Goal: Task Accomplishment & Management: Use online tool/utility

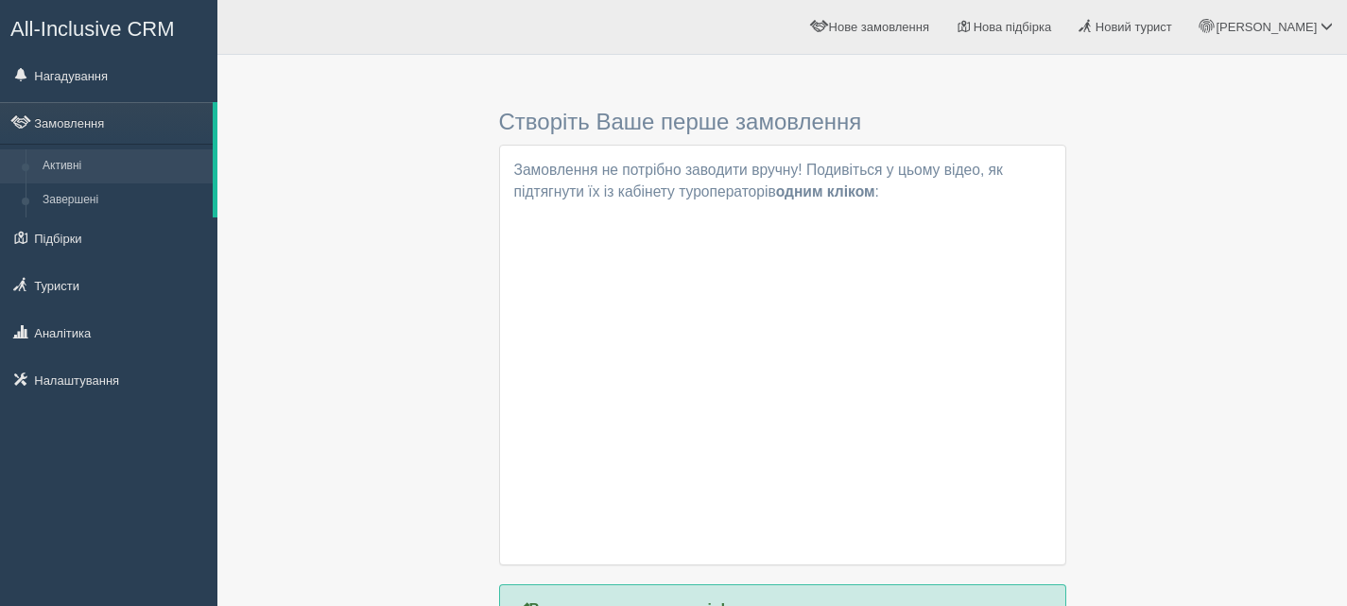
click at [114, 26] on span "All-Inclusive CRM" at bounding box center [92, 29] width 164 height 24
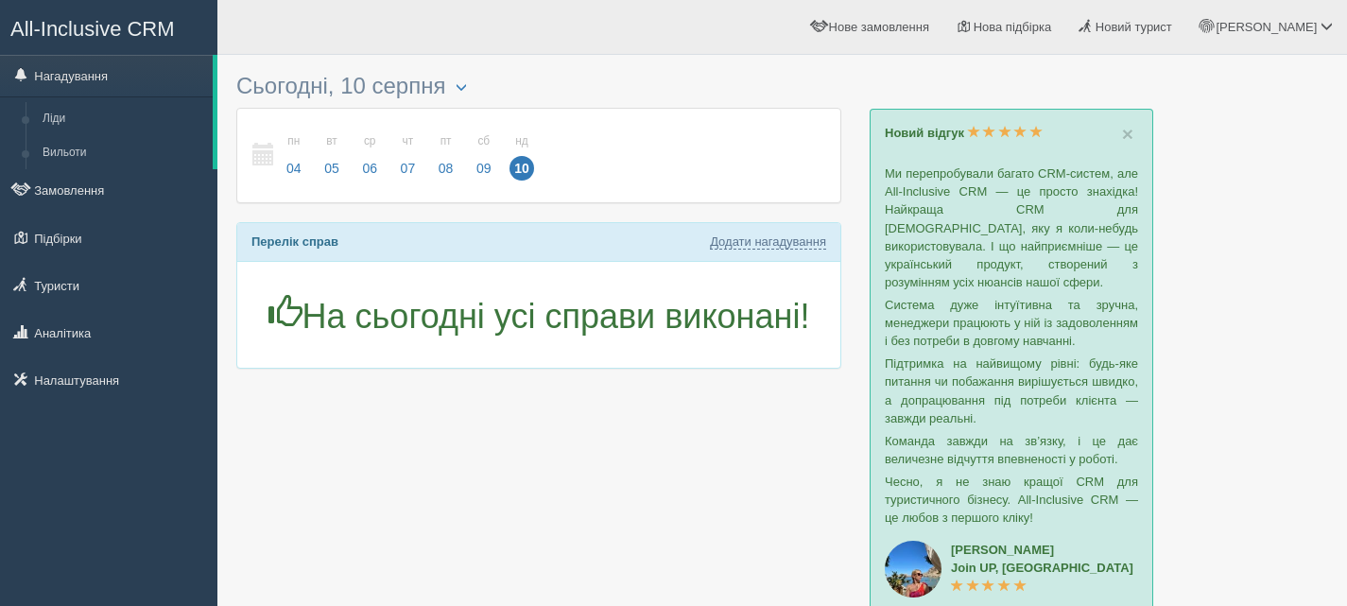
drag, startPoint x: 155, startPoint y: 1, endPoint x: 296, endPoint y: 426, distance: 448.1
click at [296, 426] on div at bounding box center [782, 387] width 1092 height 646
click at [94, 189] on link "Замовлення" at bounding box center [108, 190] width 217 height 42
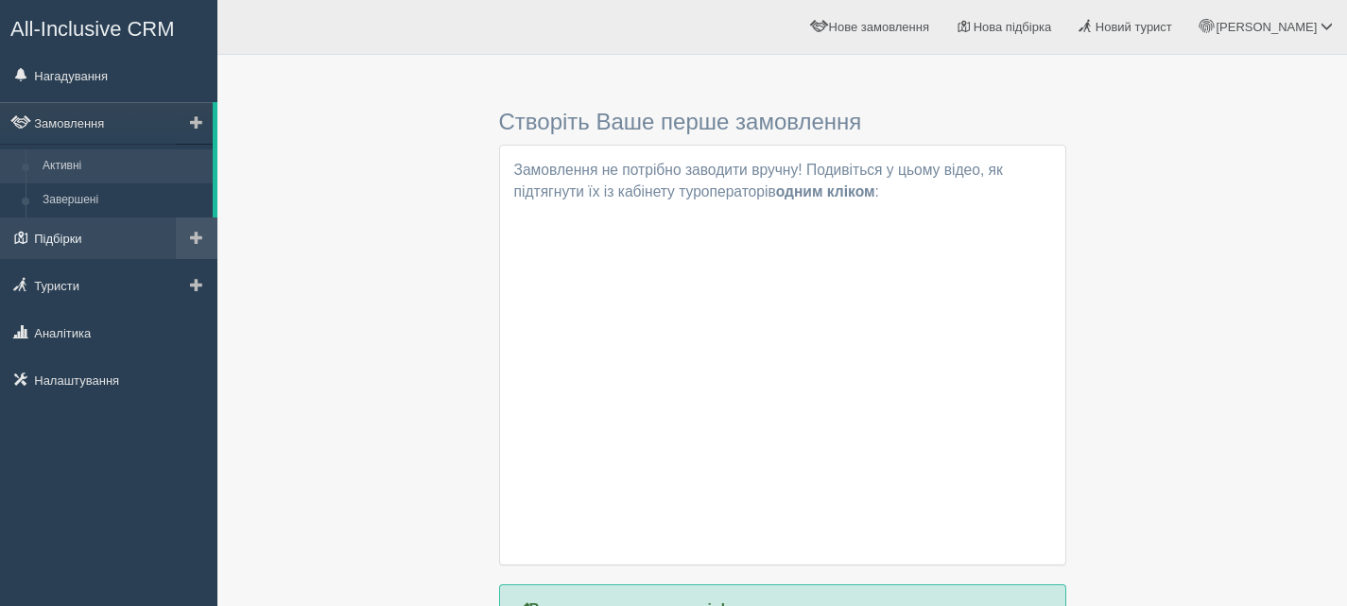
click at [55, 238] on link "Підбірки" at bounding box center [108, 238] width 217 height 42
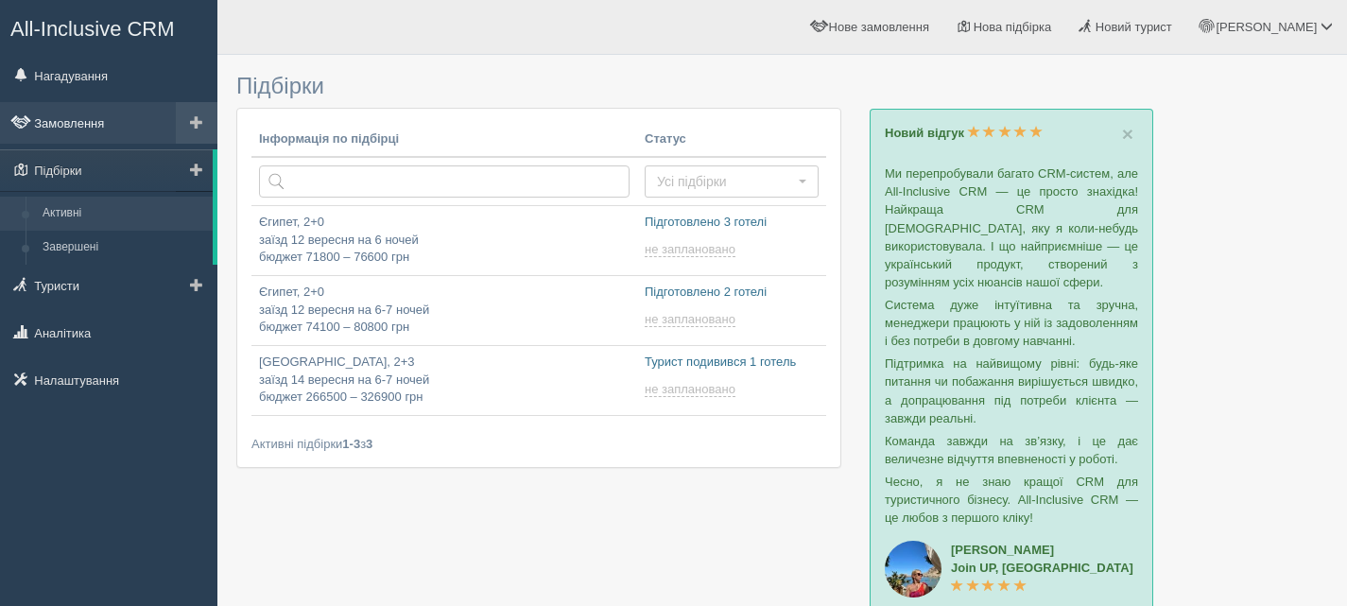
drag, startPoint x: 129, startPoint y: 0, endPoint x: 79, endPoint y: 125, distance: 134.1
click at [79, 125] on link "Замовлення" at bounding box center [108, 123] width 217 height 42
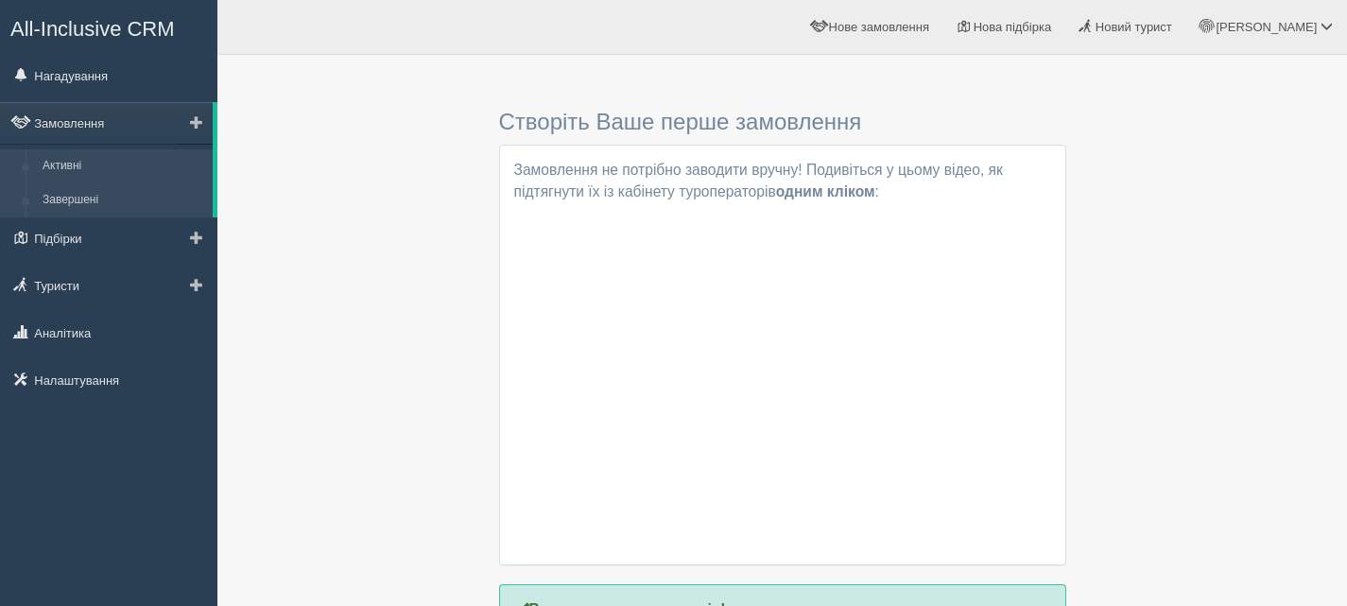
click at [80, 199] on link "Завершені" at bounding box center [123, 200] width 179 height 34
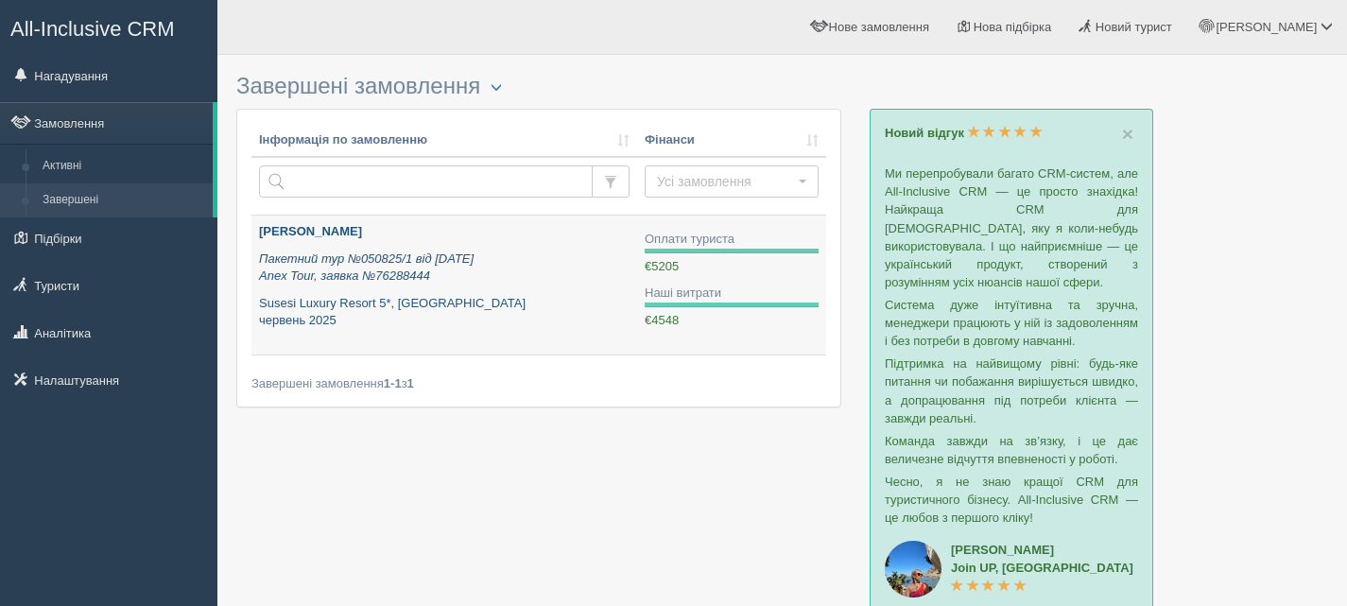
click at [313, 242] on div "SHYSHKO VOLODYMYR Пакетний тур №050825/1 від 19.02.2025 Anex Tour, заявка №7628…" at bounding box center [444, 276] width 371 height 107
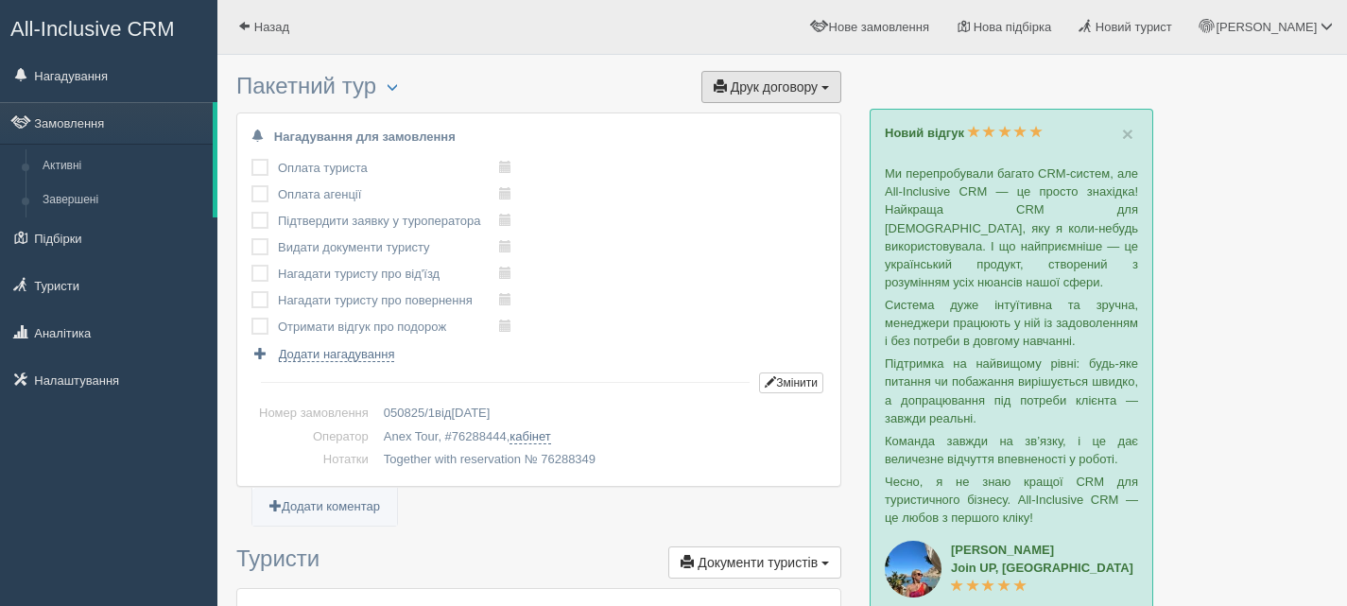
click at [826, 84] on button "Друк договору Друк" at bounding box center [771, 87] width 140 height 32
click at [730, 119] on link "Anex Tour" at bounding box center [751, 121] width 180 height 31
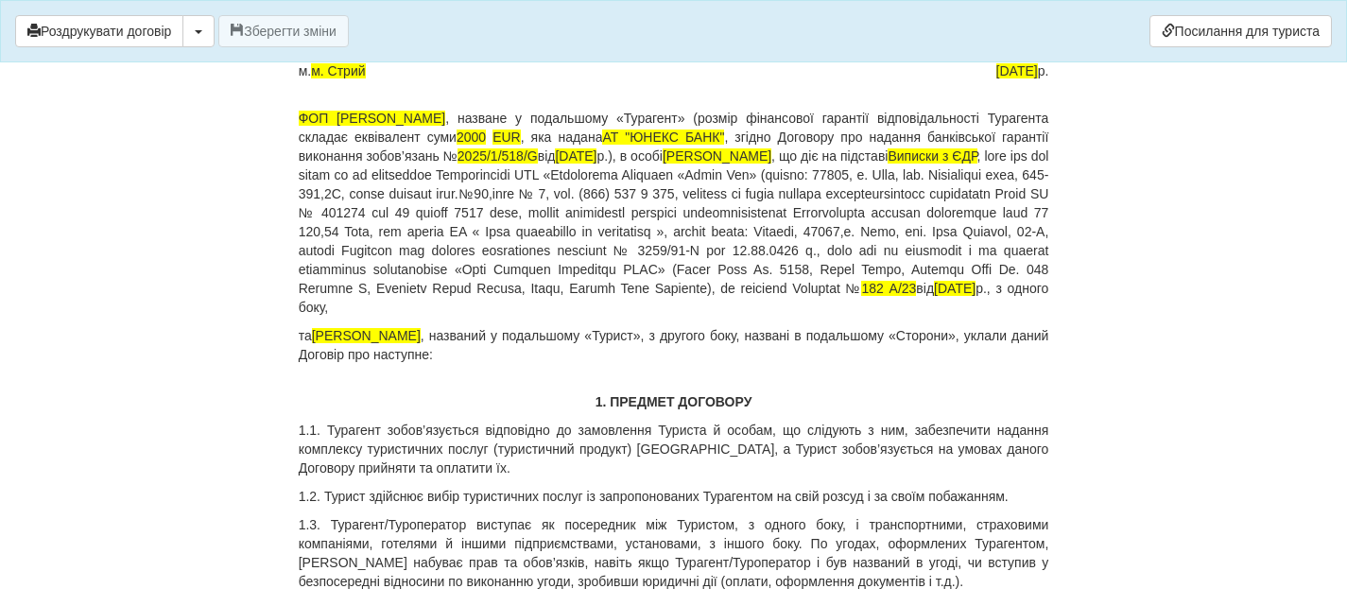
scroll to position [95, 0]
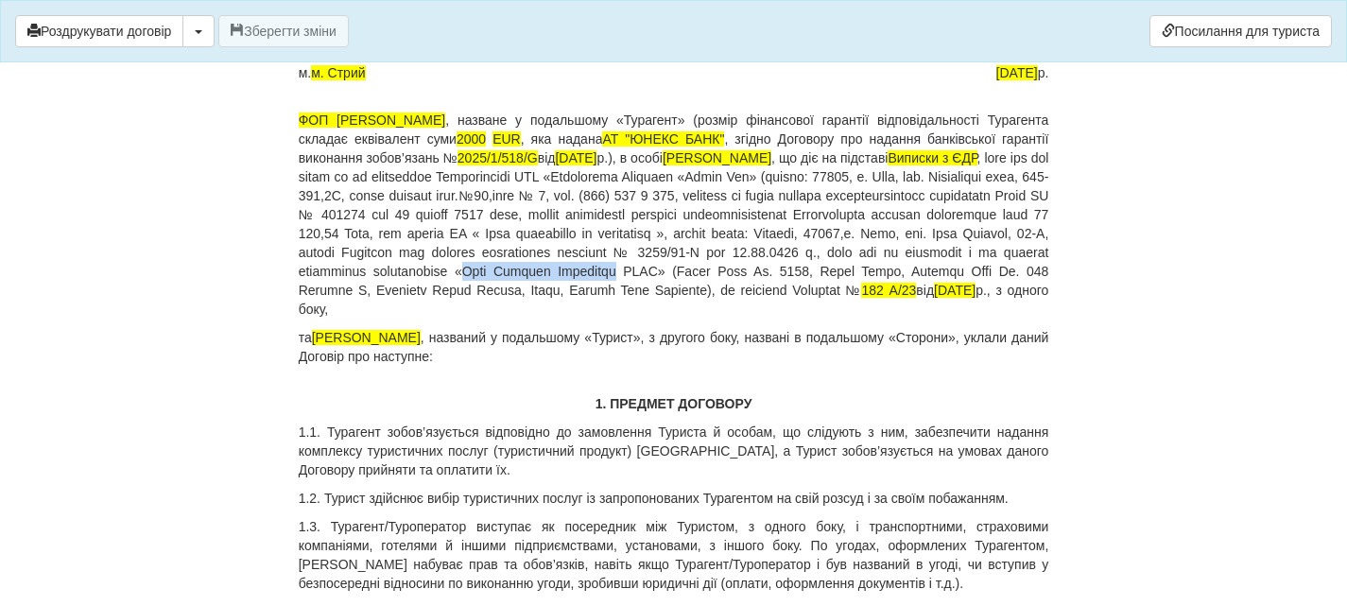
drag, startPoint x: 900, startPoint y: 268, endPoint x: 1047, endPoint y: 265, distance: 147.5
click at [1047, 265] on p "ФОП Максимів Богдан Іванович , назване у подальшому «Турагент» (розмір фінансов…" at bounding box center [674, 215] width 750 height 208
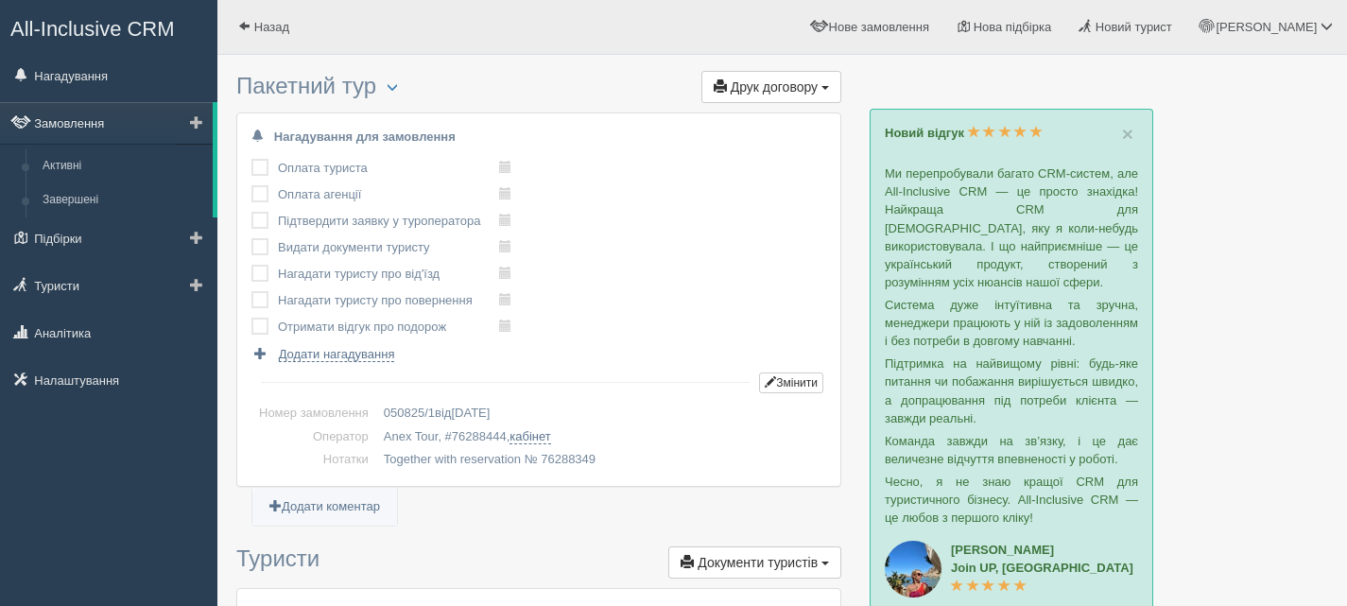
click at [66, 123] on link "Замовлення" at bounding box center [106, 123] width 213 height 42
